Goal: Task Accomplishment & Management: Use online tool/utility

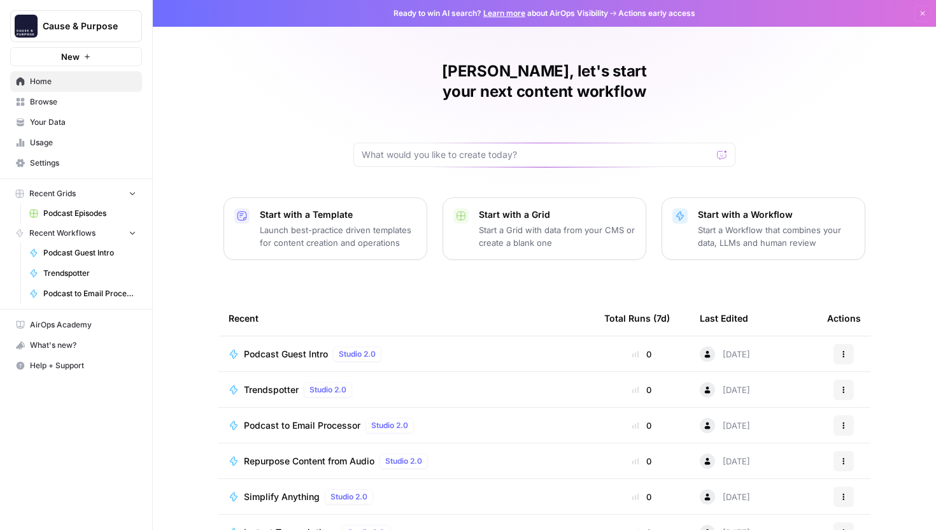
click at [83, 159] on span "Settings" at bounding box center [83, 162] width 106 height 11
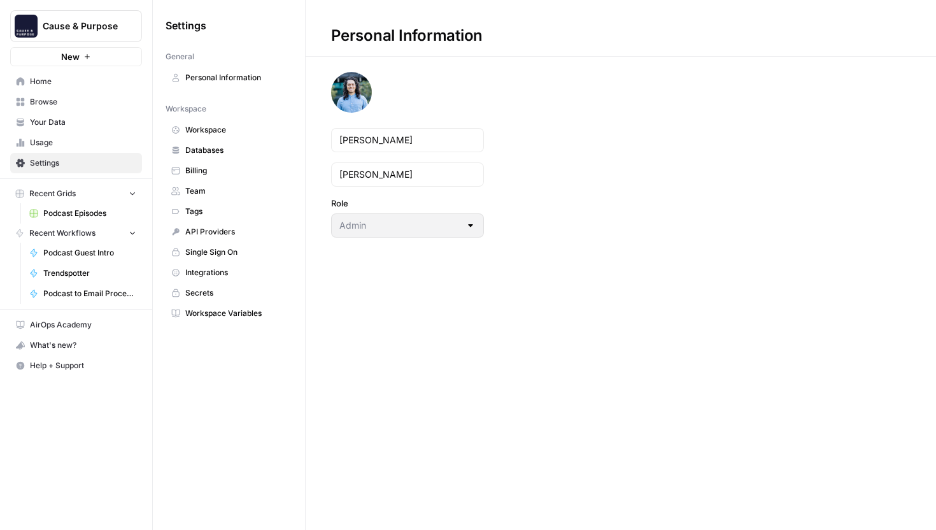
click at [221, 194] on span "Team" at bounding box center [235, 190] width 101 height 11
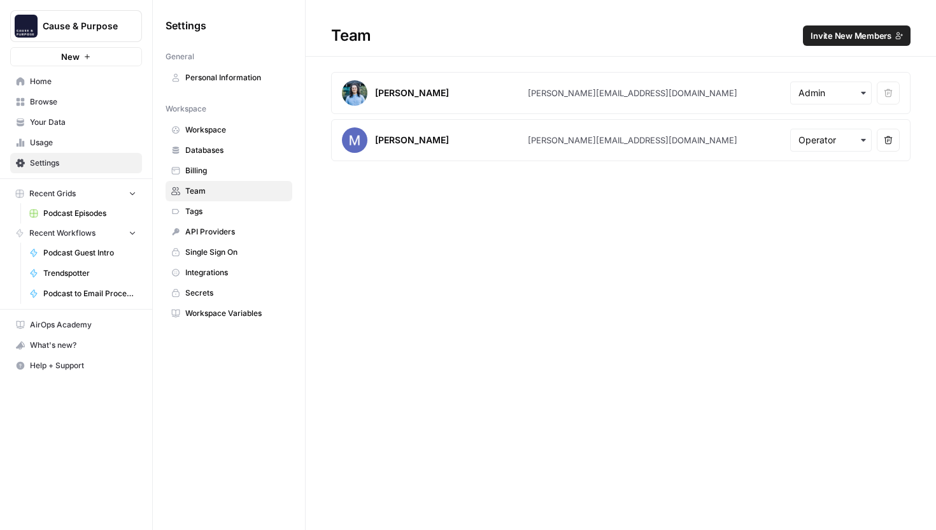
click at [47, 145] on span "Usage" at bounding box center [83, 142] width 106 height 11
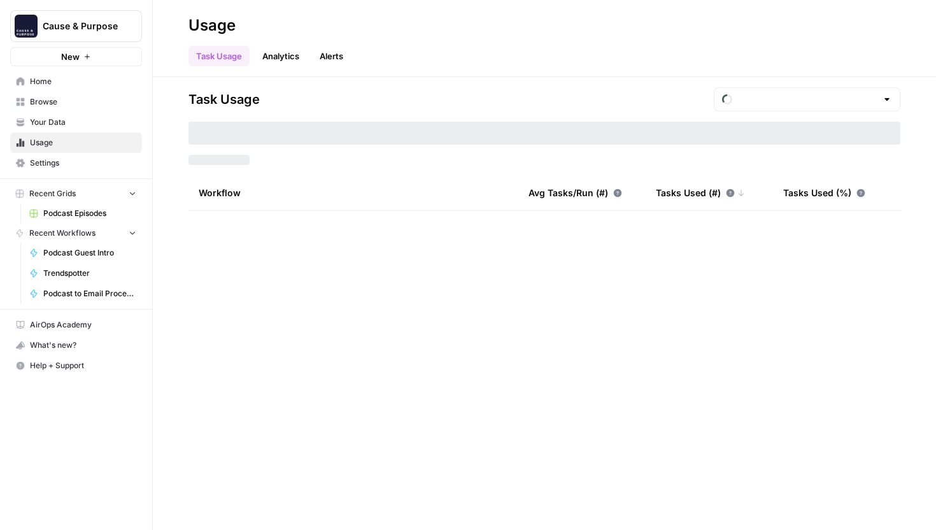
type input "August Tasks"
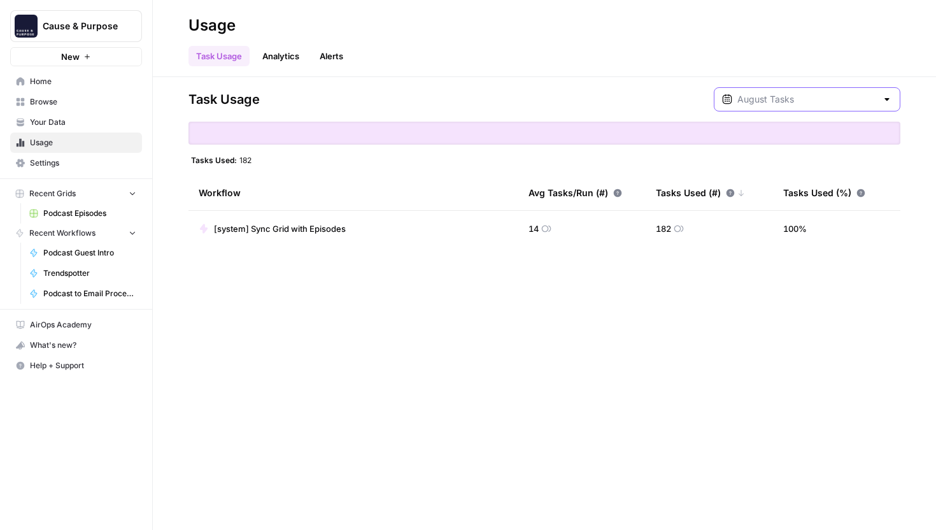
click at [859, 104] on input "text" at bounding box center [806, 99] width 139 height 13
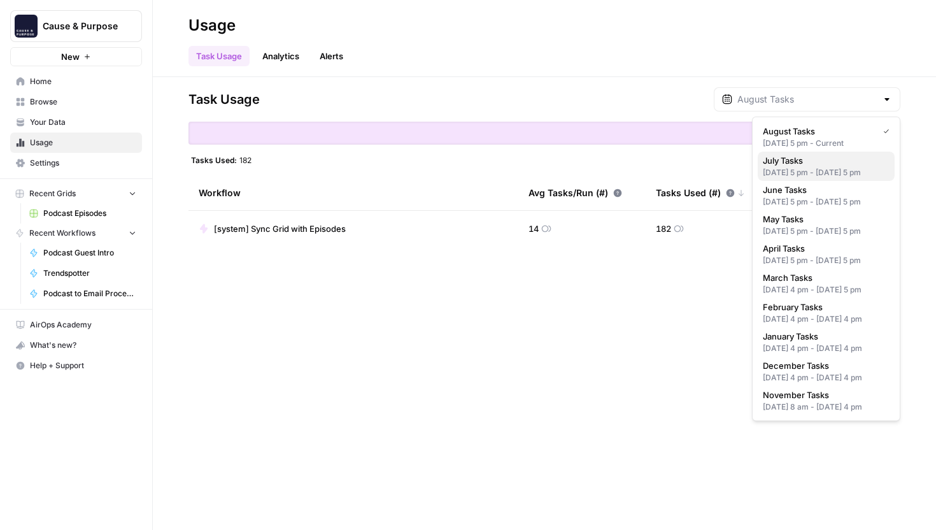
click at [838, 162] on span "July Tasks" at bounding box center [823, 160] width 122 height 13
type input "July Tasks"
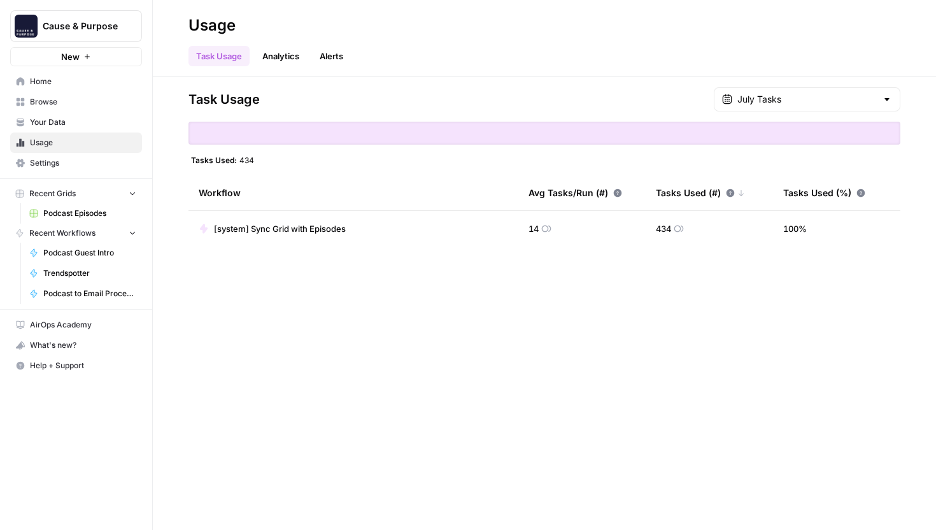
click at [43, 142] on span "Usage" at bounding box center [83, 142] width 106 height 11
click at [789, 100] on input "text" at bounding box center [806, 99] width 139 height 13
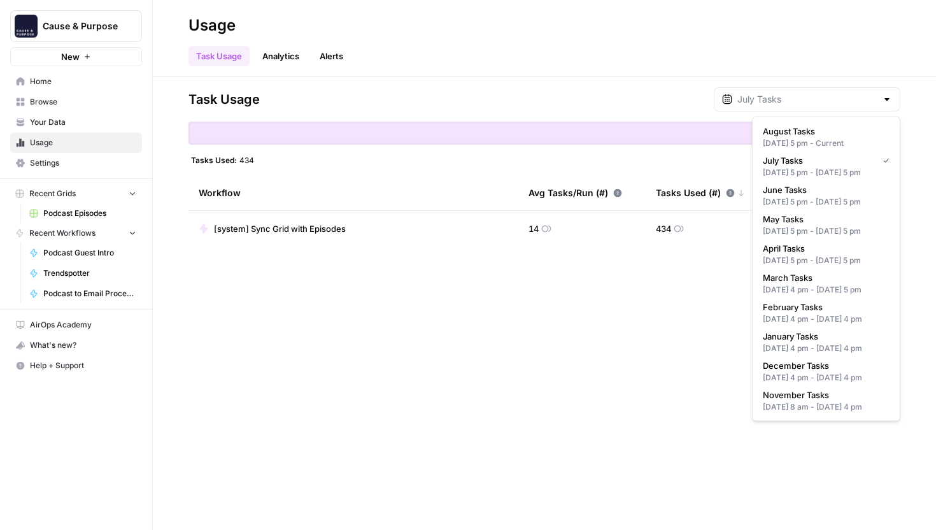
type input "July Tasks"
click at [572, 313] on div "Task Usage July Tasks Tasks Used: 434 Workflow Avg Tasks/Run (#) Tasks Used (#)…" at bounding box center [544, 303] width 783 height 452
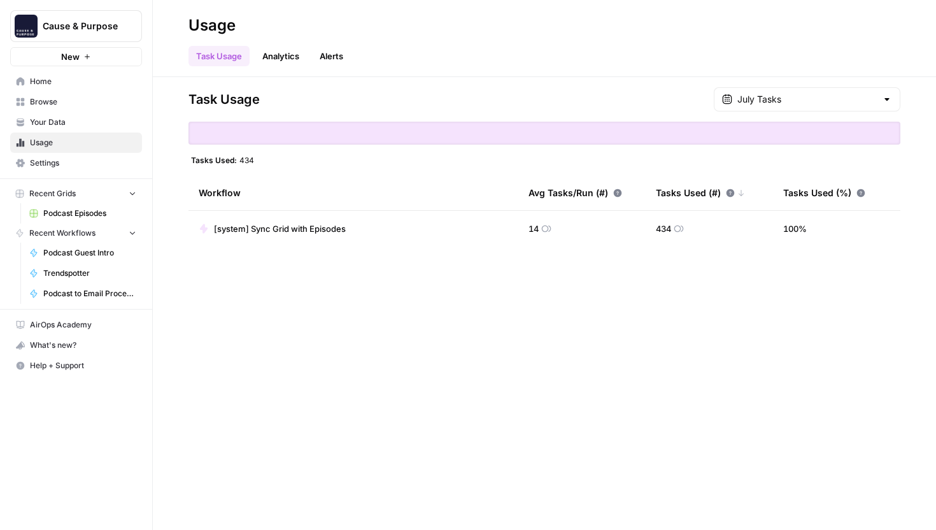
click at [724, 338] on div "Task Usage July Tasks Tasks Used: 434 Workflow Avg Tasks/Run (#) Tasks Used (#)…" at bounding box center [544, 303] width 783 height 452
